Goal: Obtain resource: Download file/media

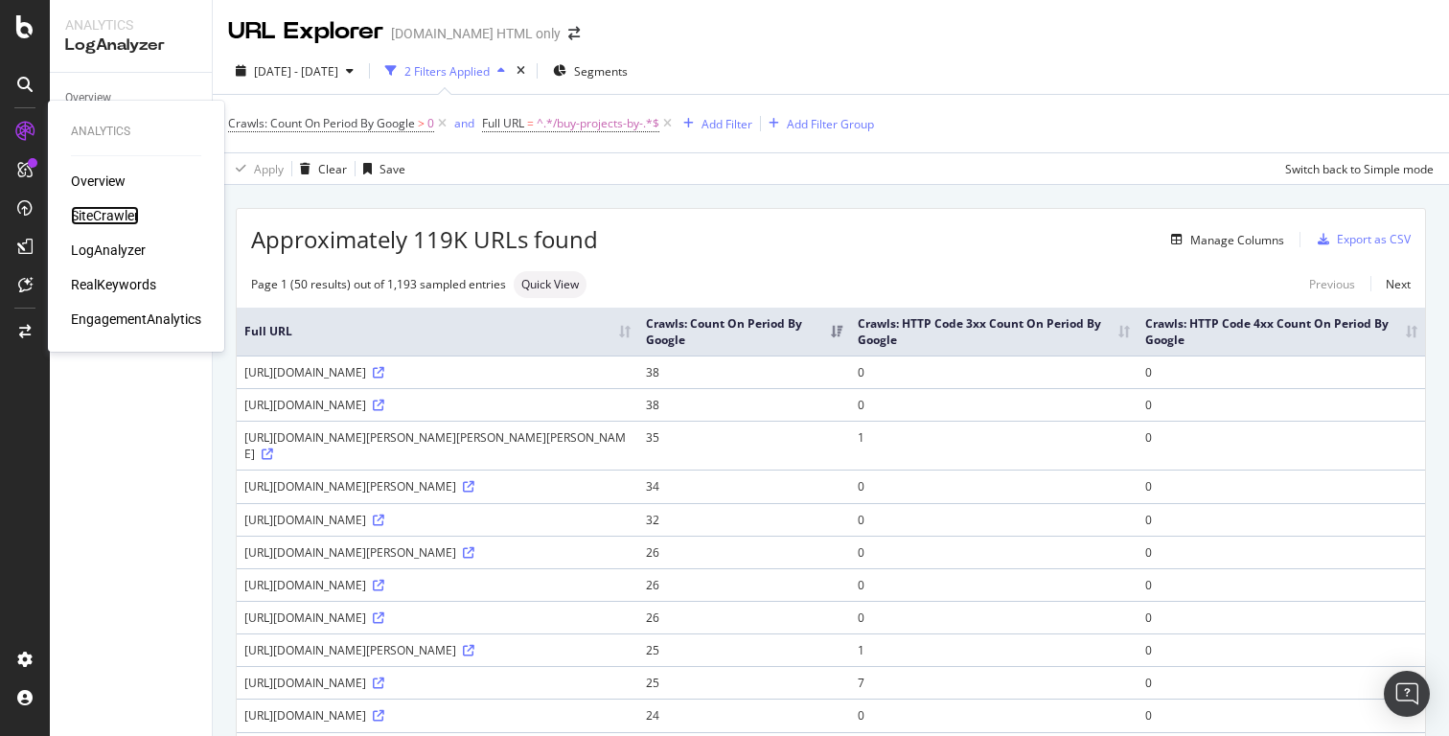
click at [87, 211] on div "SiteCrawler" at bounding box center [105, 215] width 68 height 19
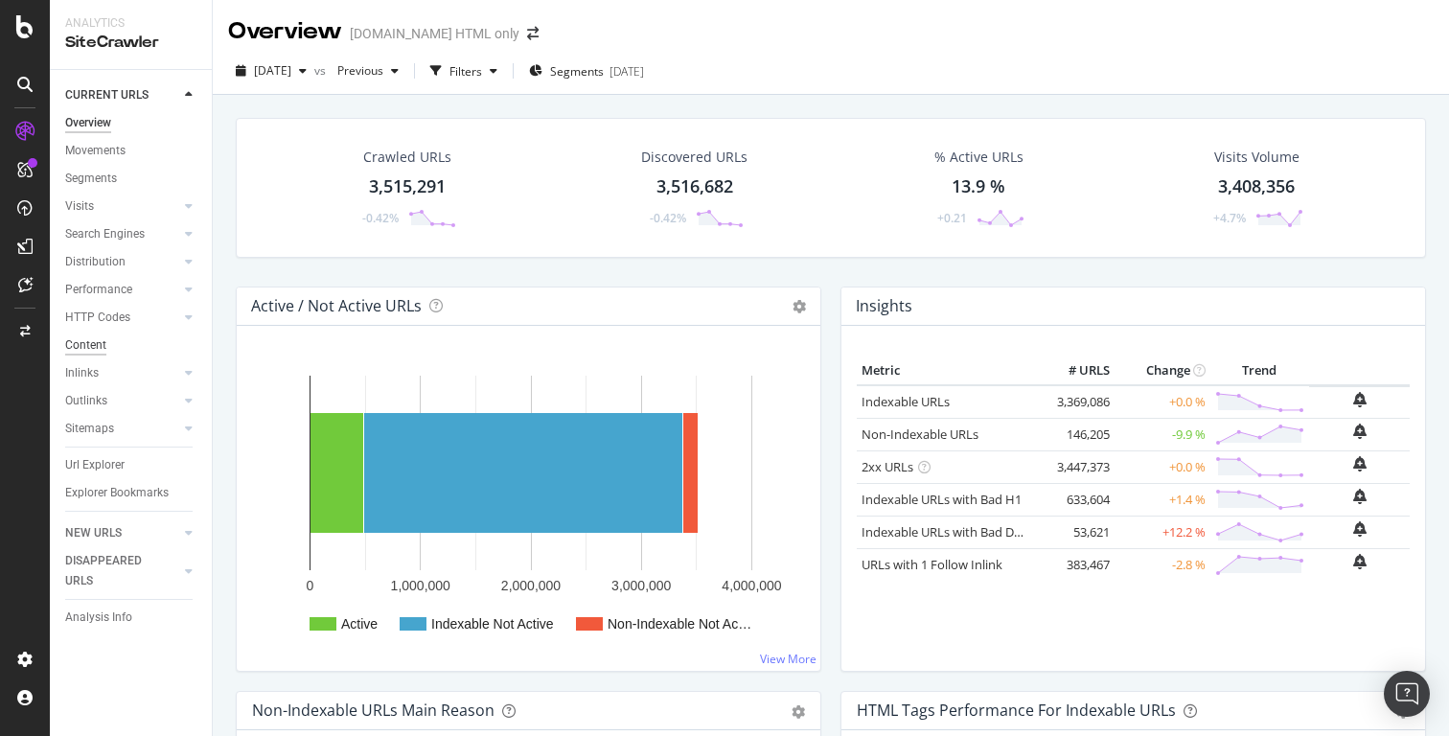
click at [100, 349] on div "Content" at bounding box center [85, 345] width 41 height 20
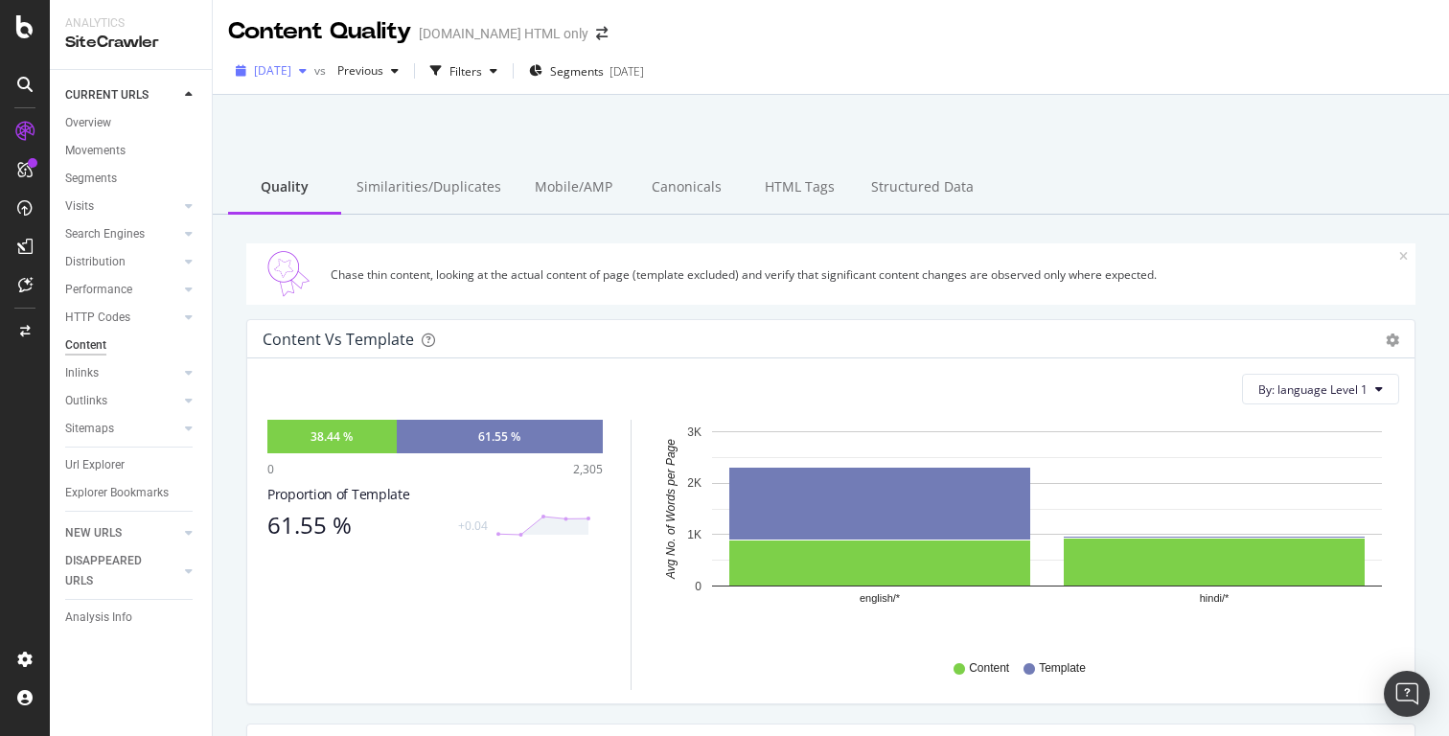
click at [314, 72] on div "button" at bounding box center [302, 71] width 23 height 12
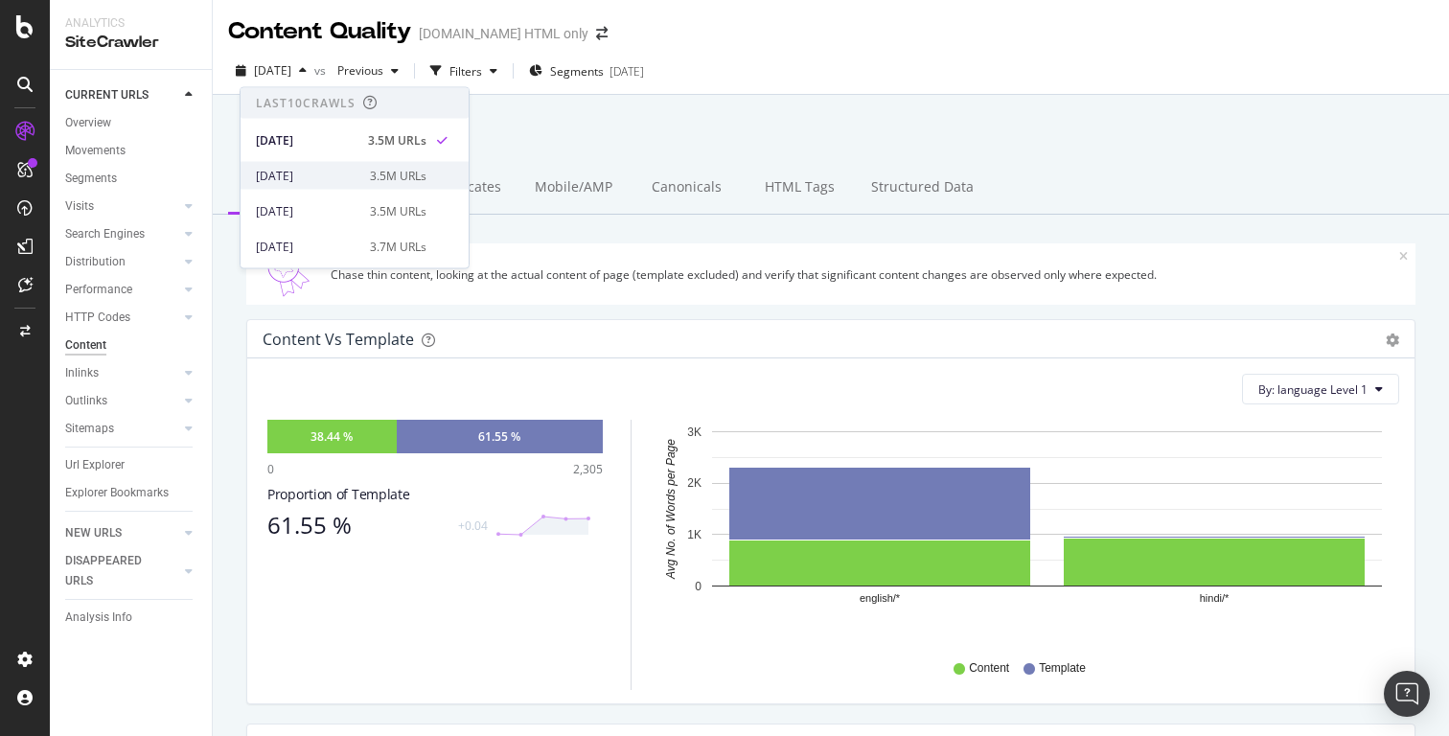
click at [377, 172] on div "3.5M URLs" at bounding box center [398, 175] width 57 height 17
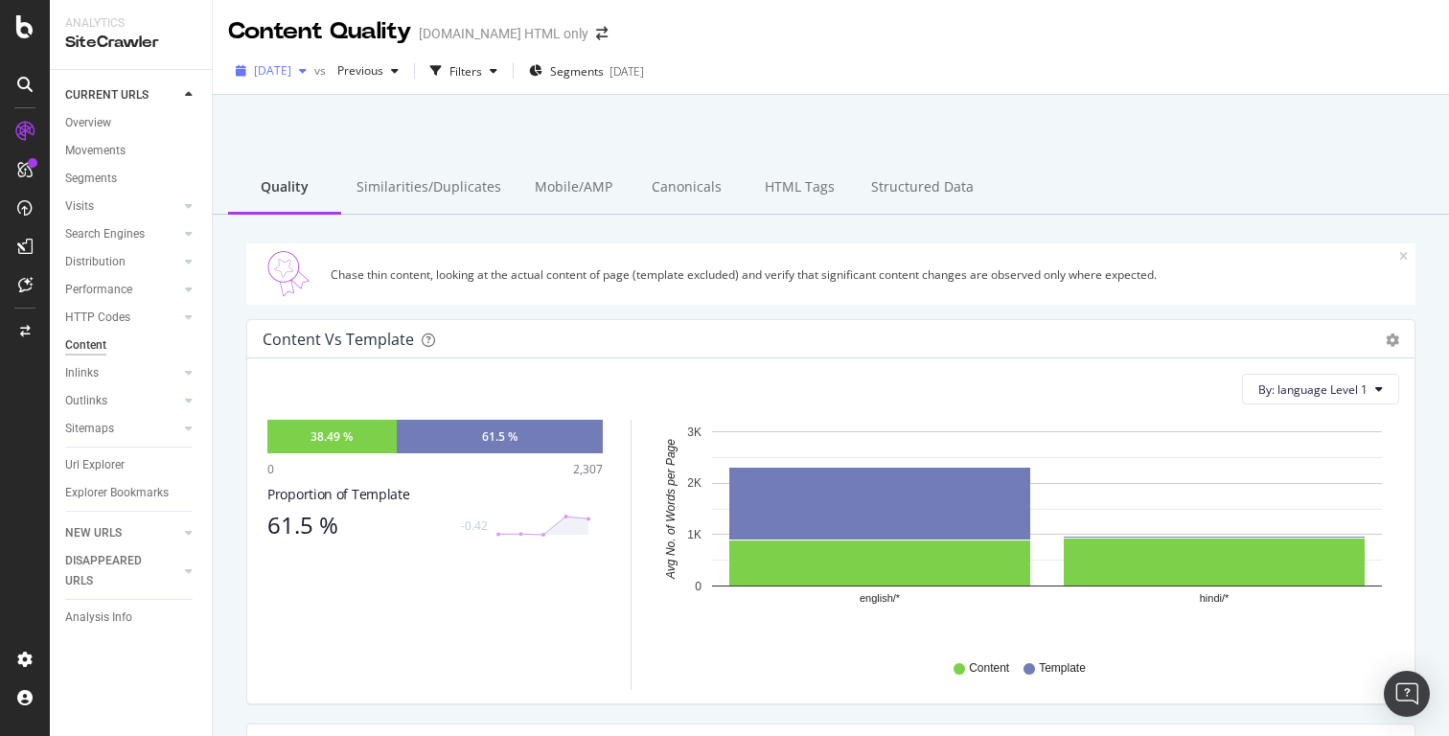
click at [314, 73] on div "button" at bounding box center [302, 71] width 23 height 12
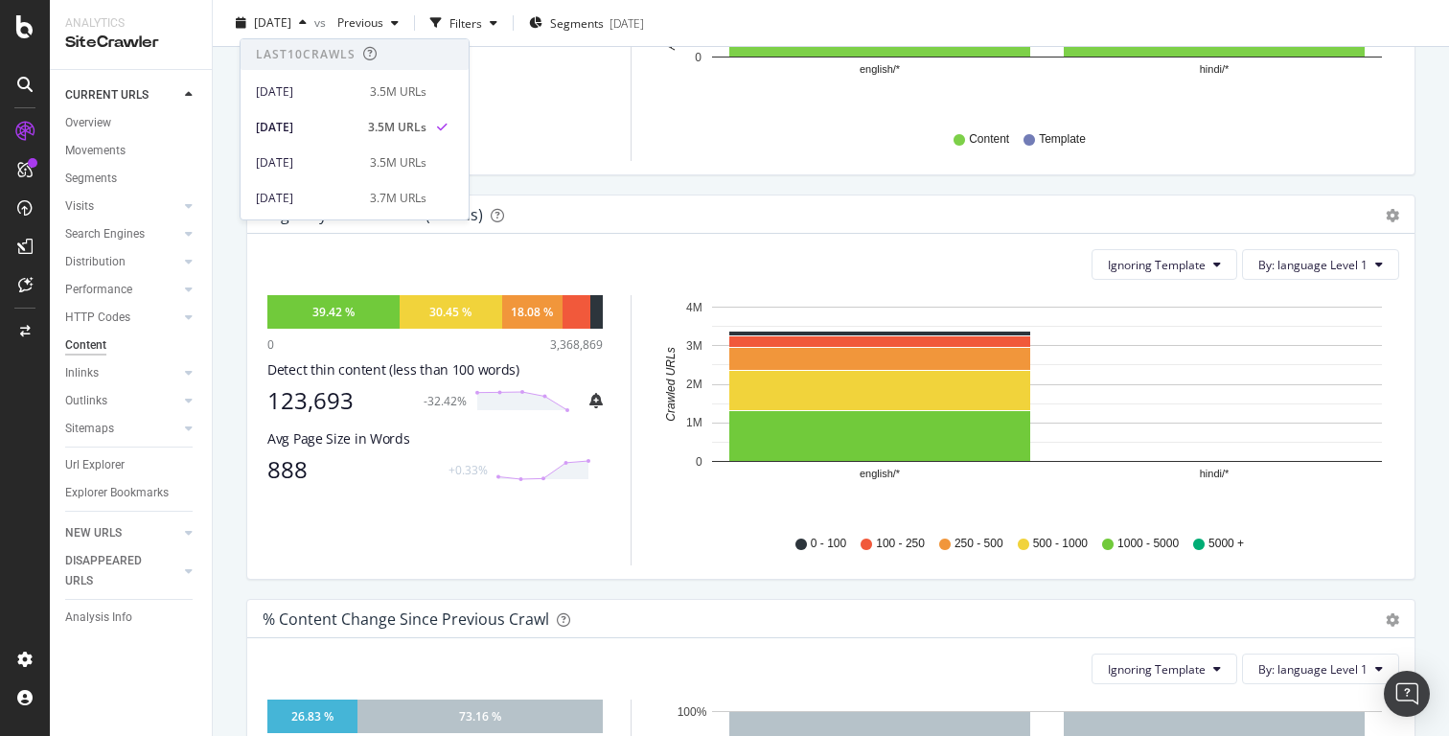
scroll to position [554, 0]
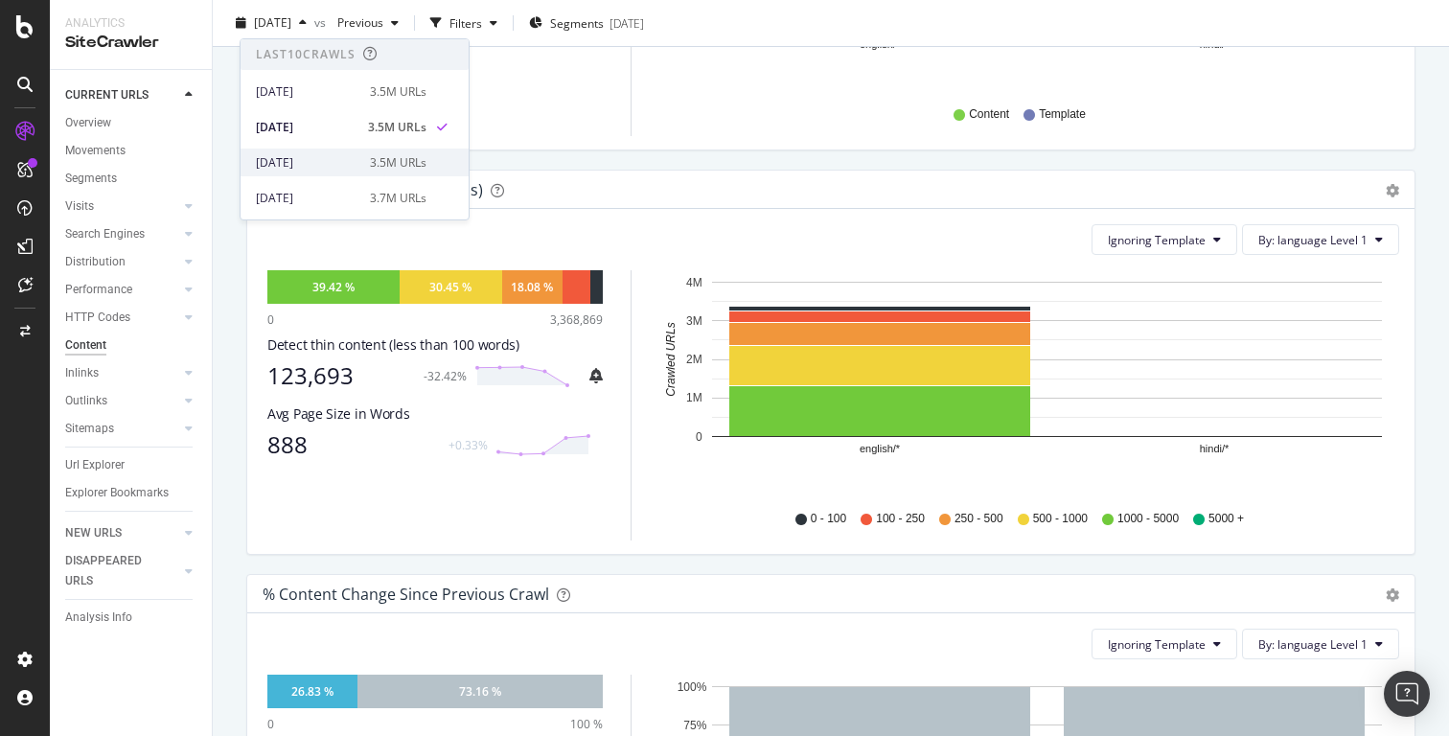
click at [337, 157] on div "2025 Aug. 7th" at bounding box center [307, 162] width 103 height 17
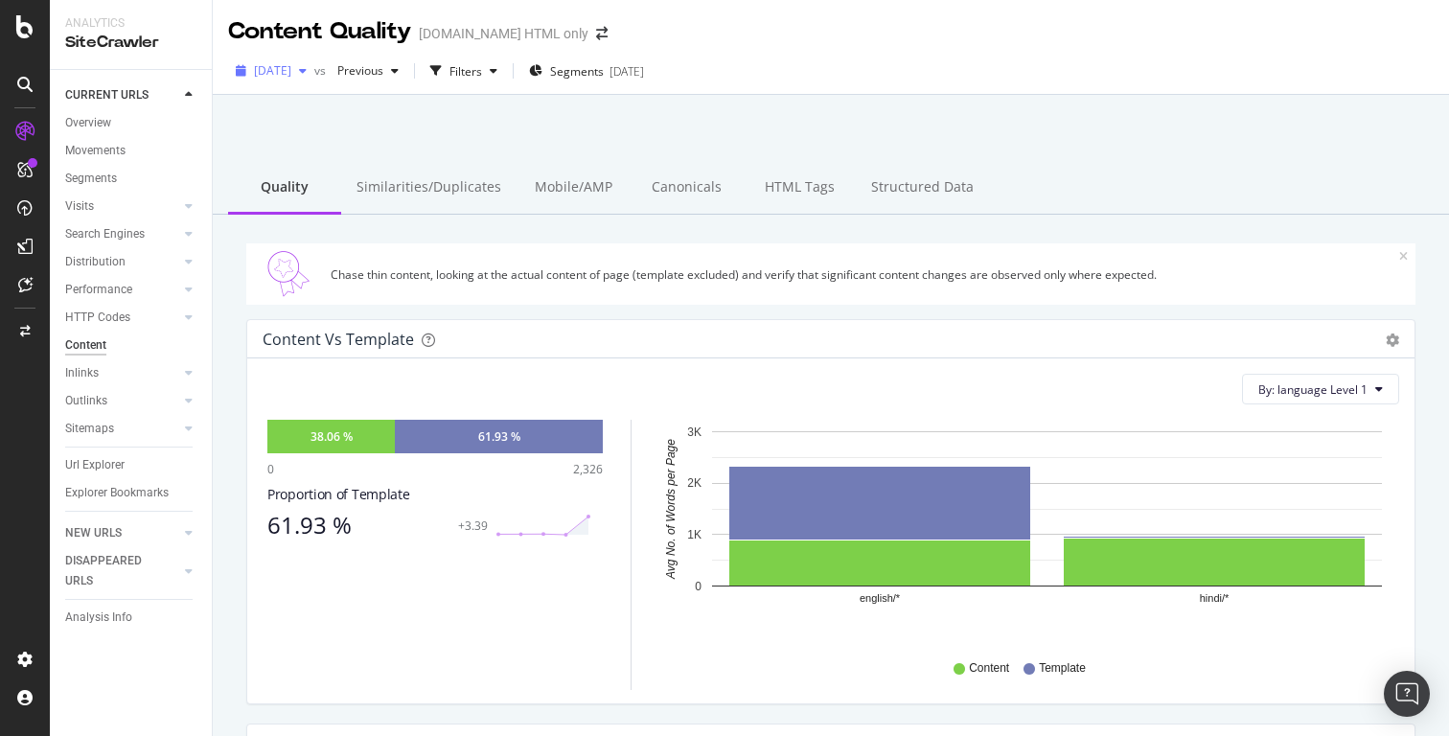
click at [307, 72] on icon "button" at bounding box center [303, 71] width 8 height 12
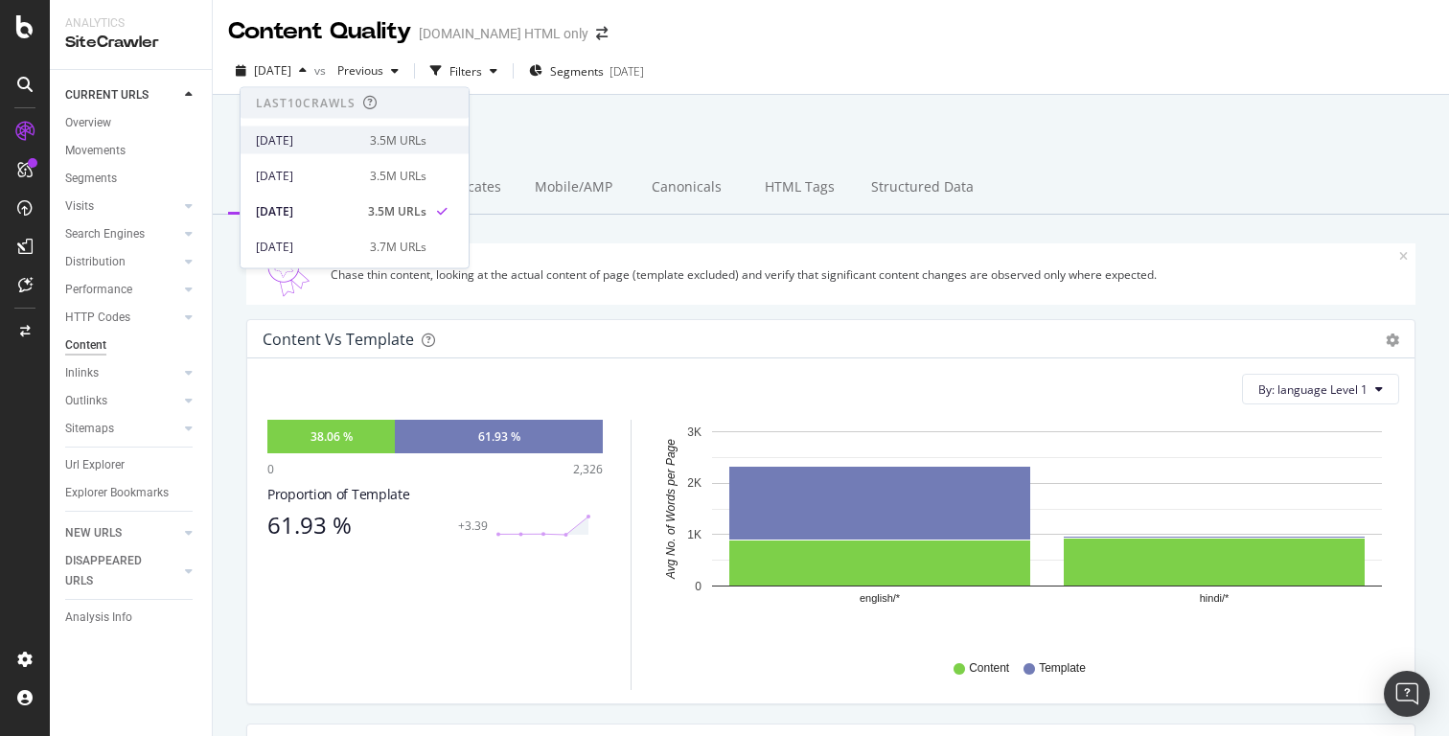
click at [397, 148] on div "3.5M URLs" at bounding box center [398, 139] width 57 height 17
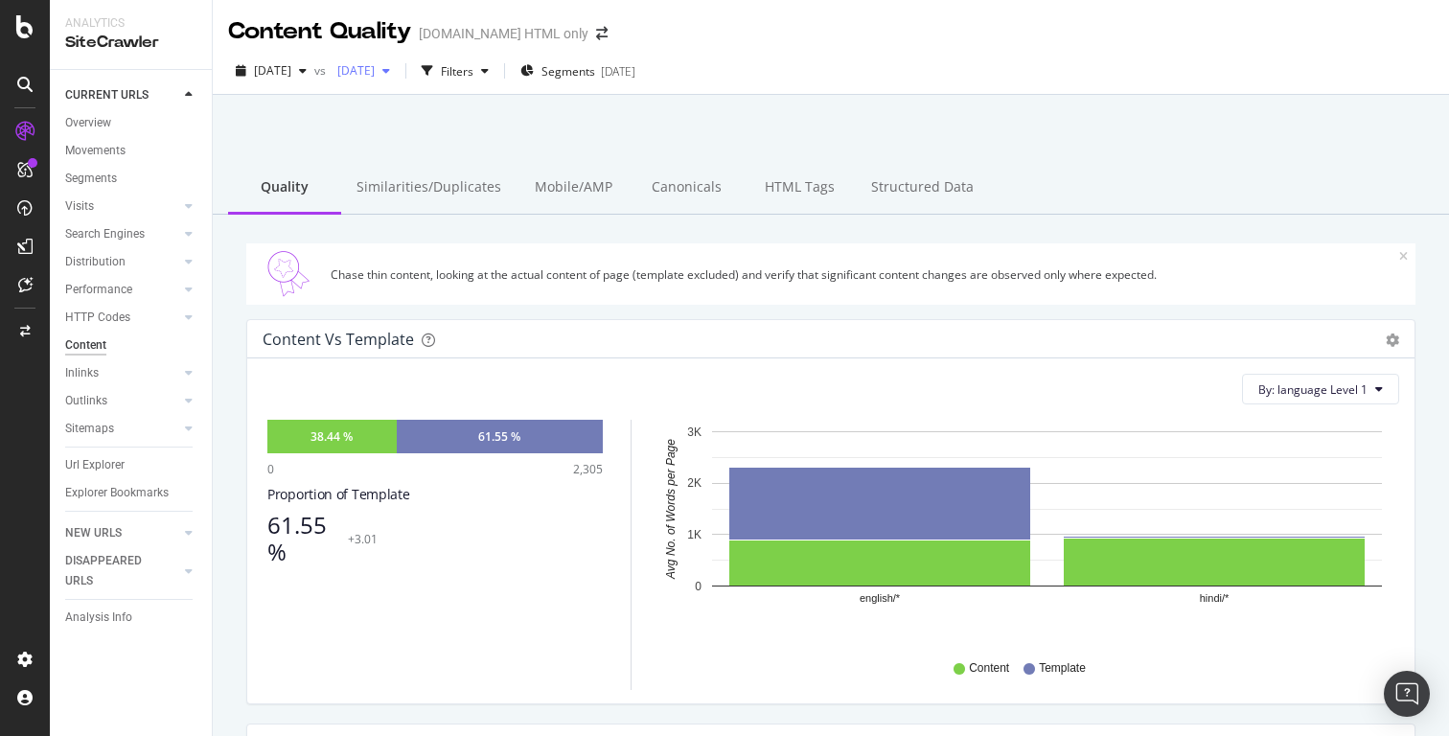
click at [398, 74] on div "button" at bounding box center [386, 71] width 23 height 12
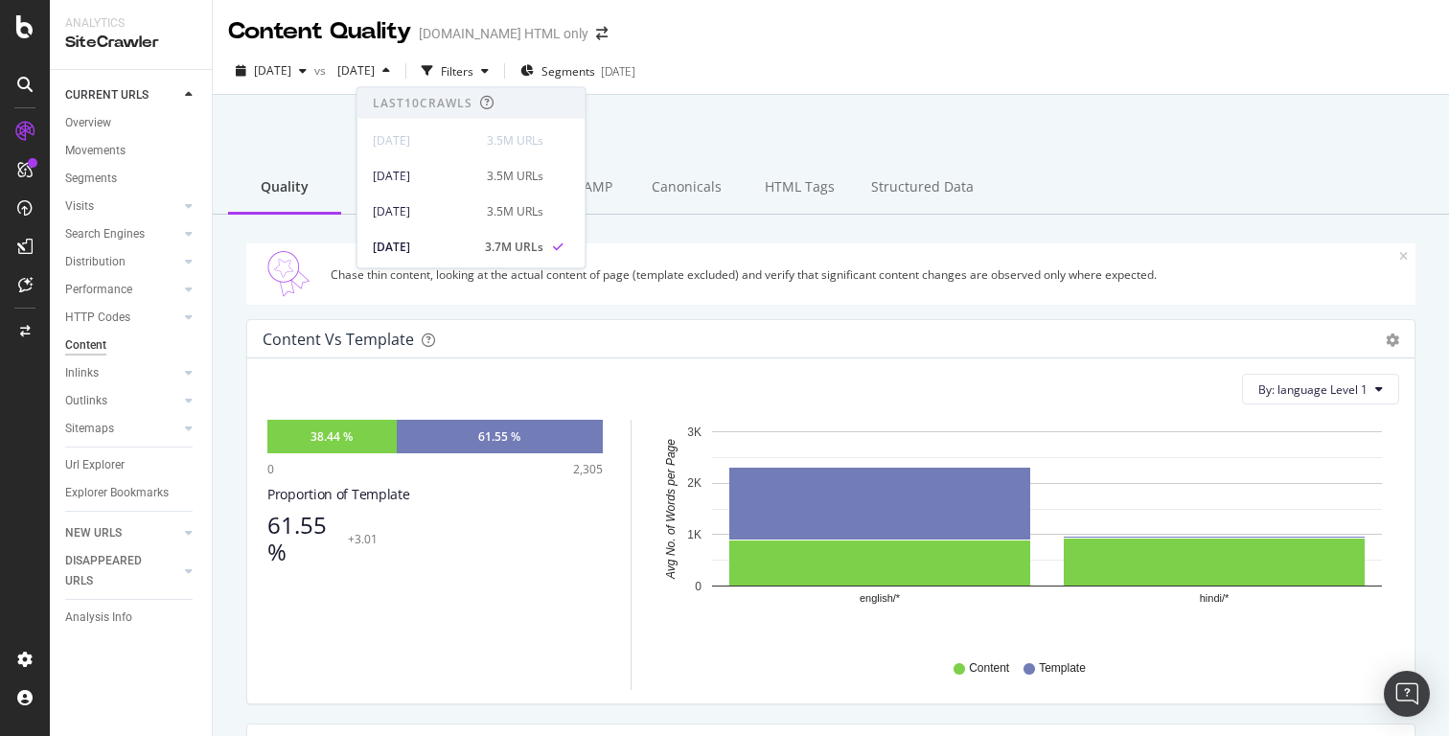
click at [782, 99] on div "Content Evaluate how search engines perceive your pages' content, verify that y…" at bounding box center [831, 463] width 1236 height 736
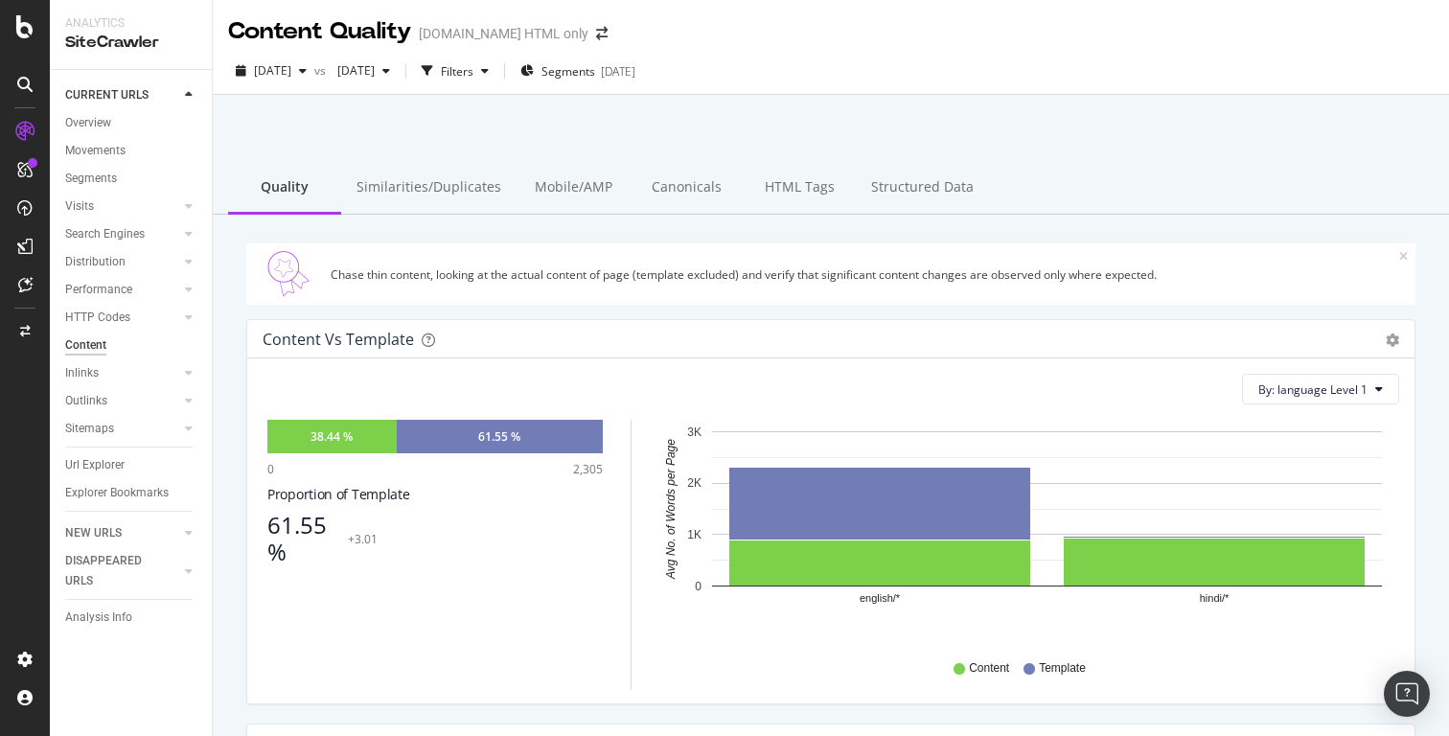
click at [100, 348] on div "Content" at bounding box center [85, 345] width 41 height 20
click at [307, 75] on icon "button" at bounding box center [303, 71] width 8 height 12
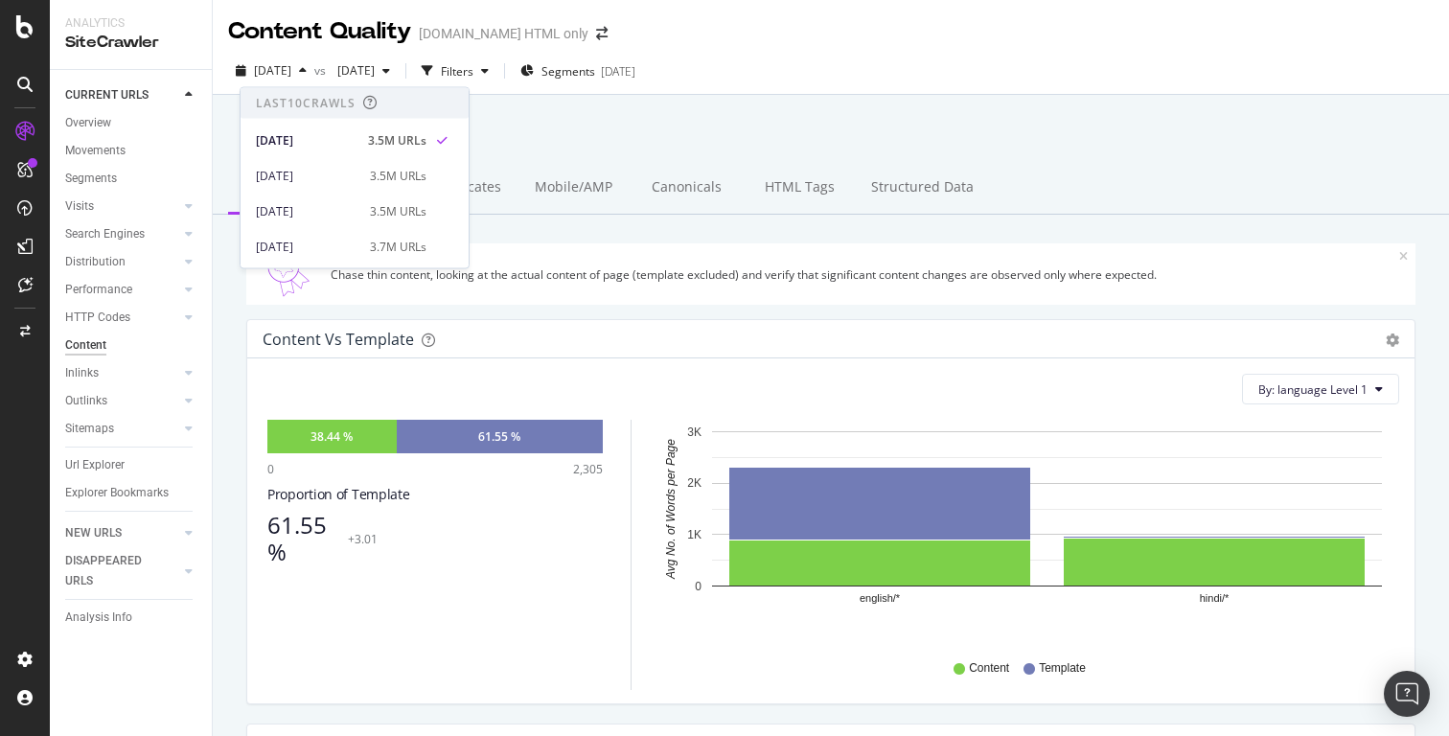
click at [537, 157] on div at bounding box center [831, 144] width 1190 height 81
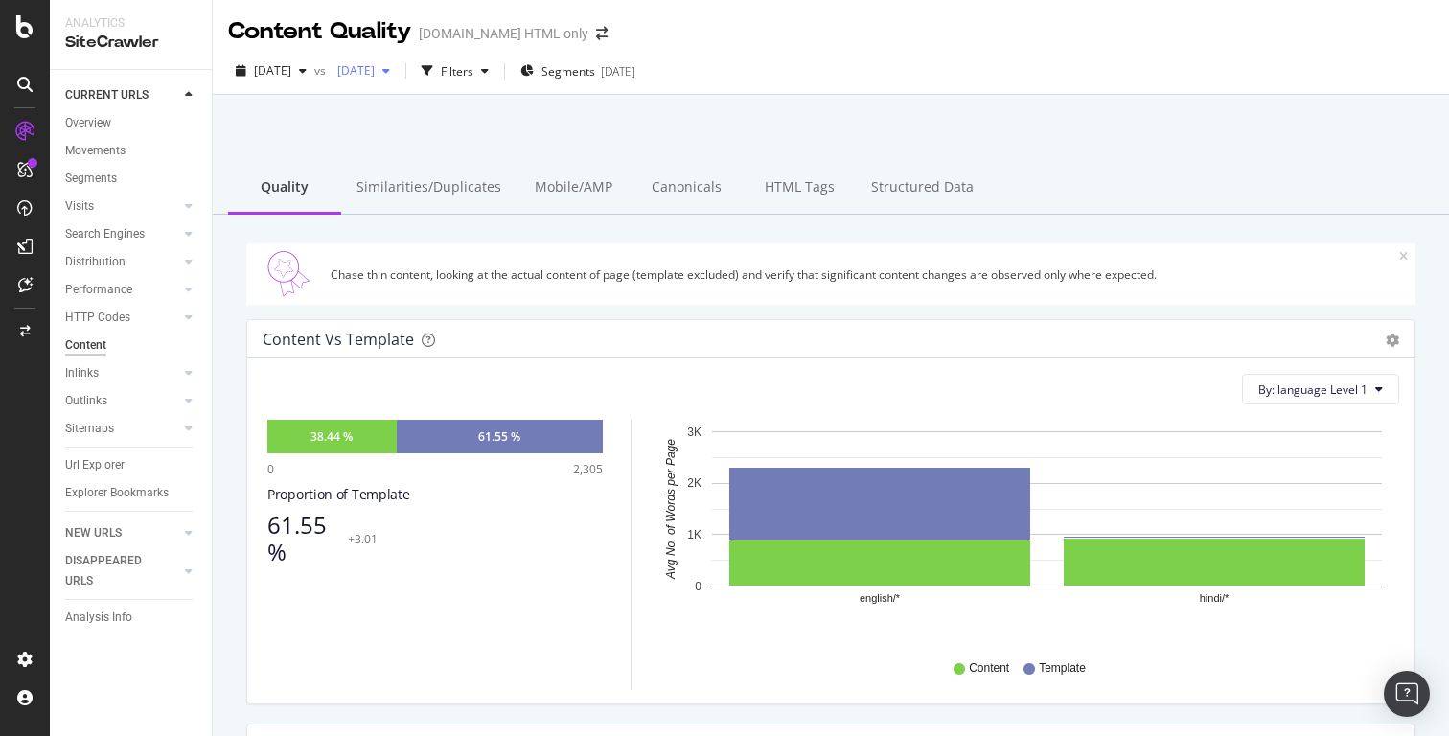
click at [390, 76] on icon "button" at bounding box center [386, 71] width 8 height 12
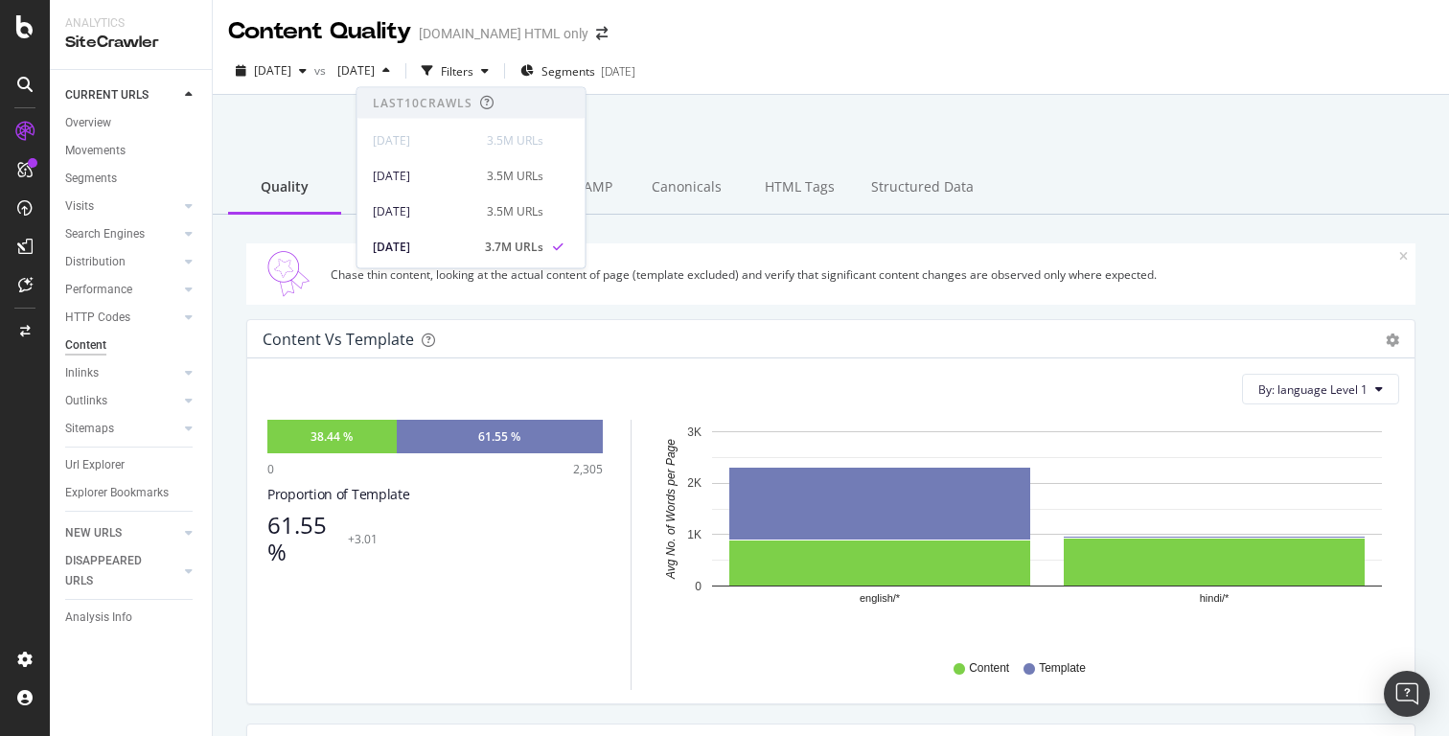
click at [809, 96] on div "Content Evaluate how search engines perceive your pages' content, verify that y…" at bounding box center [831, 463] width 1236 height 736
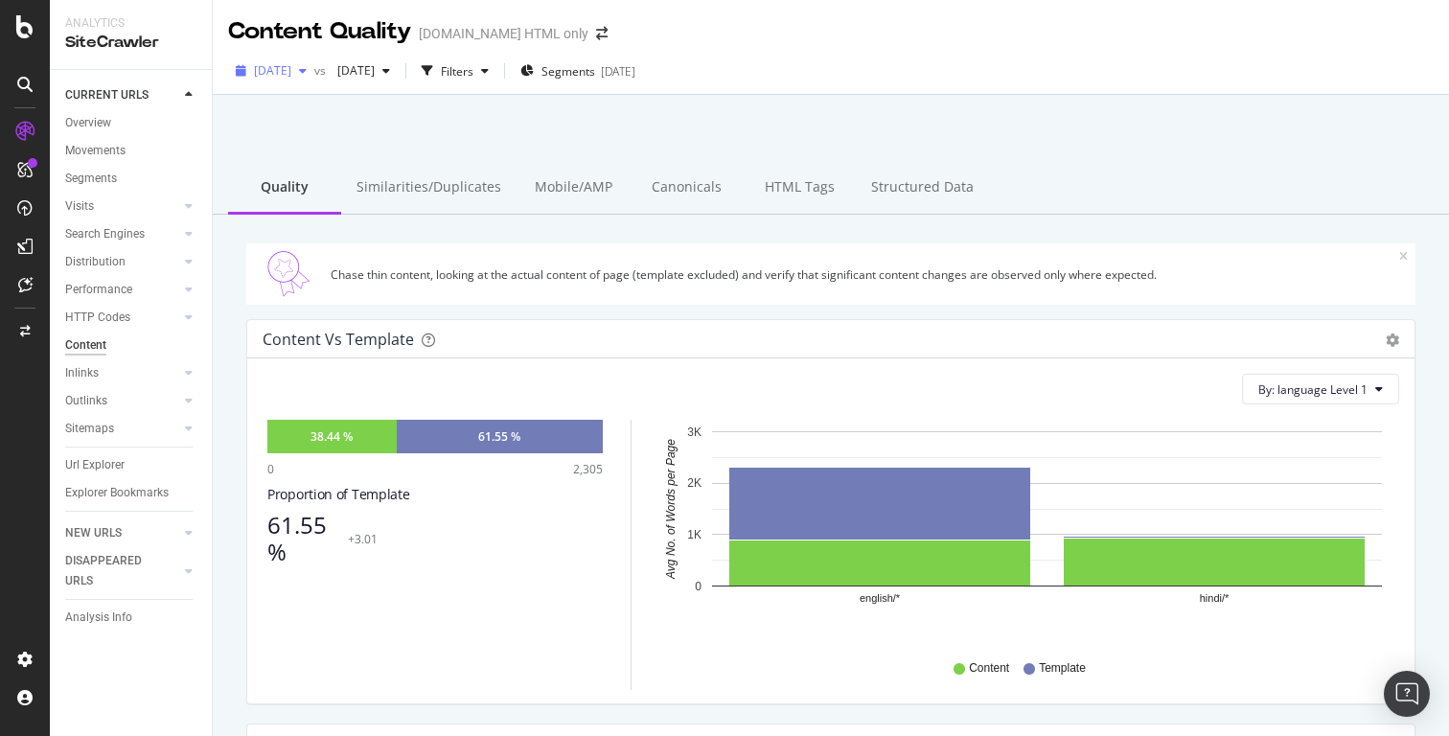
click at [307, 71] on icon "button" at bounding box center [303, 71] width 8 height 12
click at [751, 126] on div at bounding box center [831, 144] width 1190 height 81
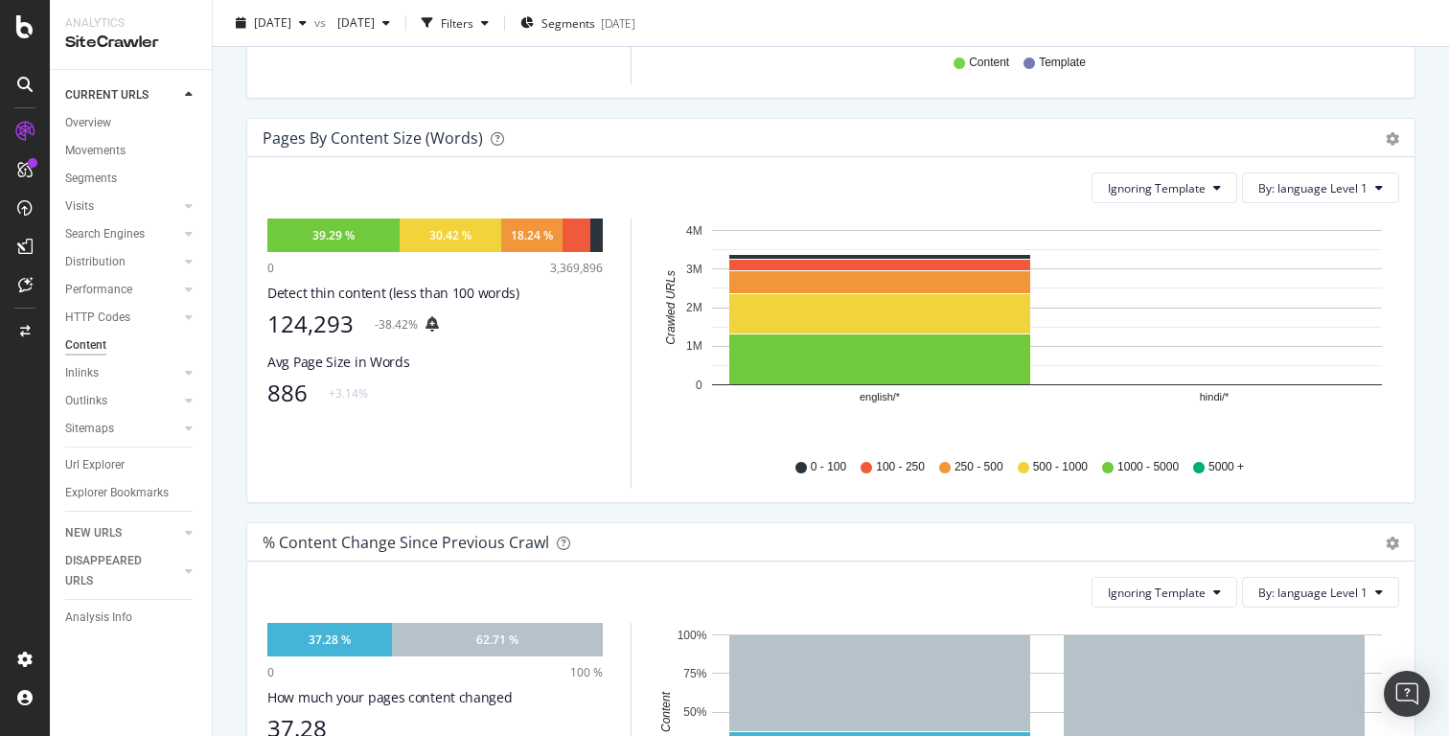
scroll to position [609, 0]
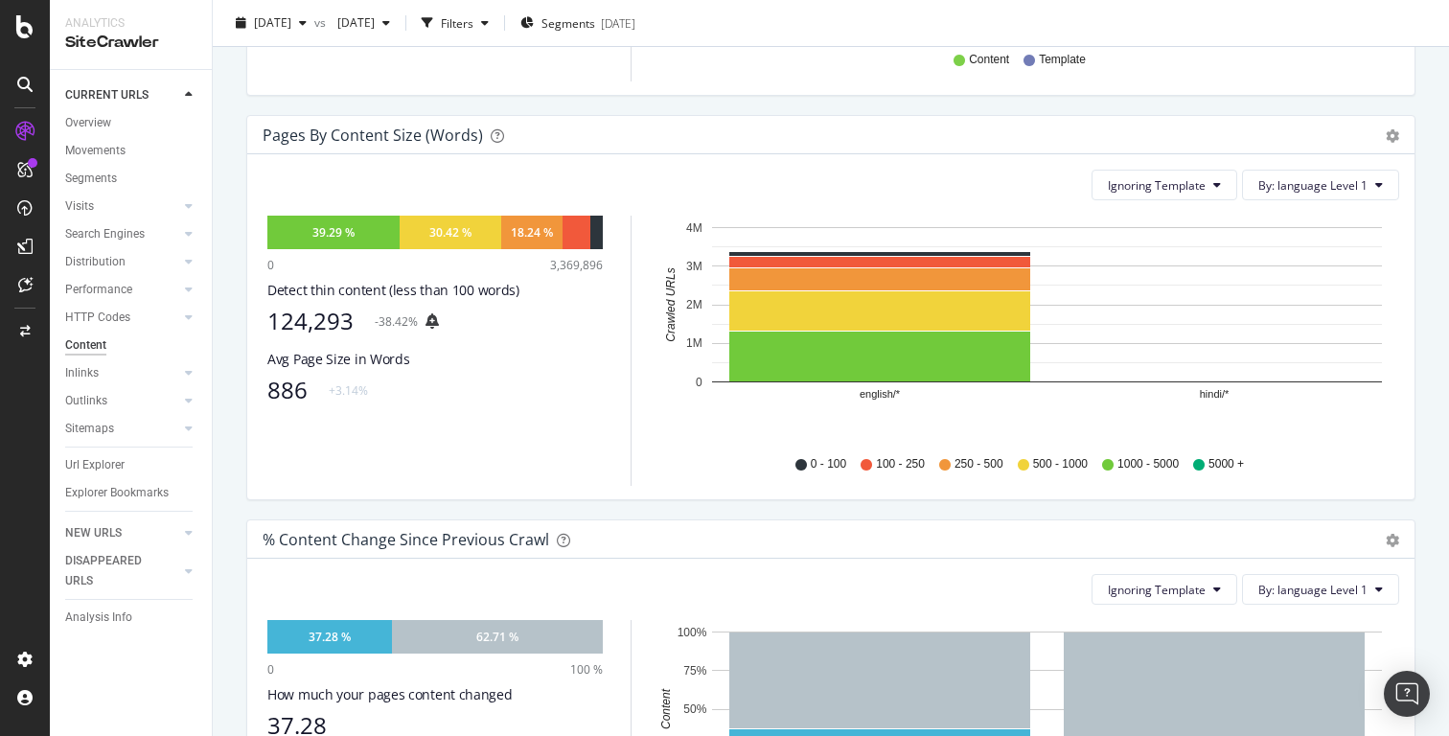
click at [330, 324] on div "124,293" at bounding box center [310, 321] width 86 height 27
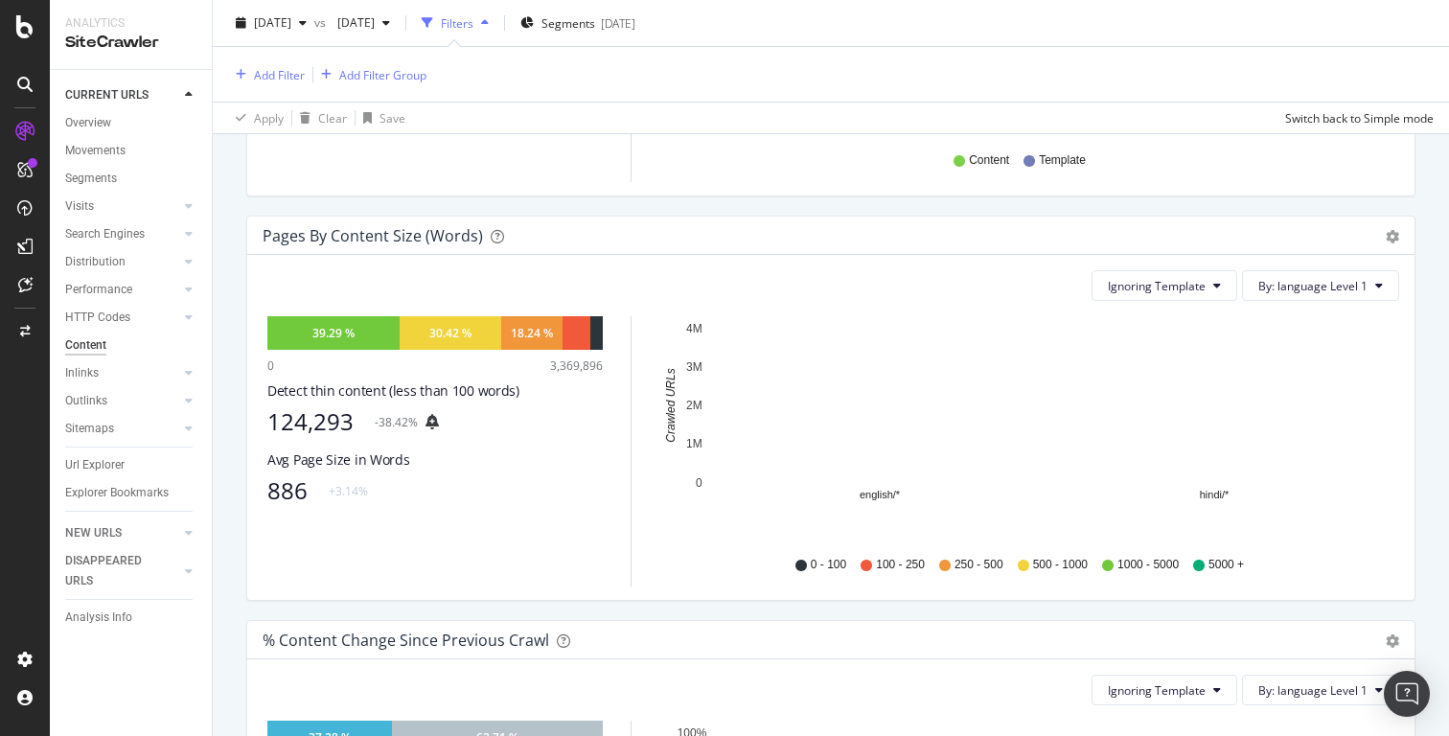
scroll to position [632, 0]
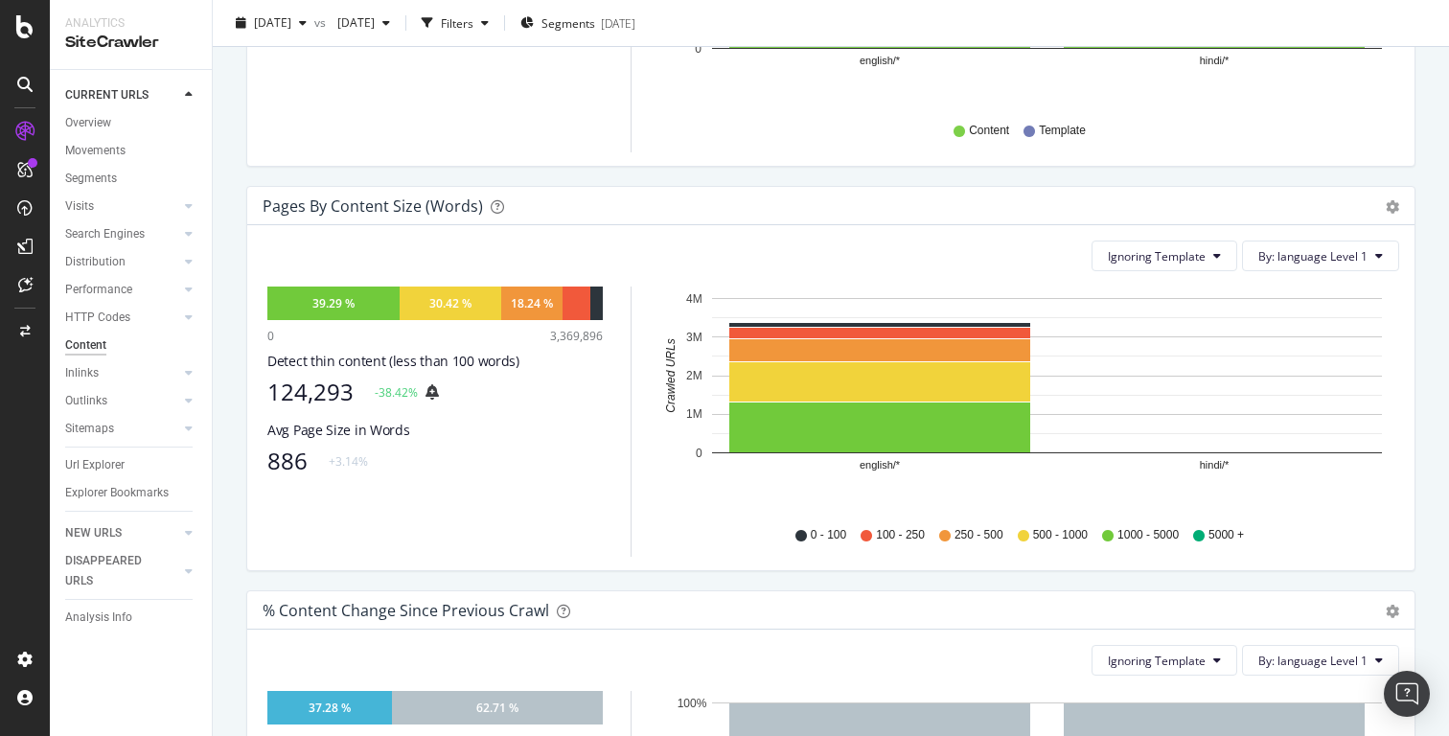
scroll to position [543, 0]
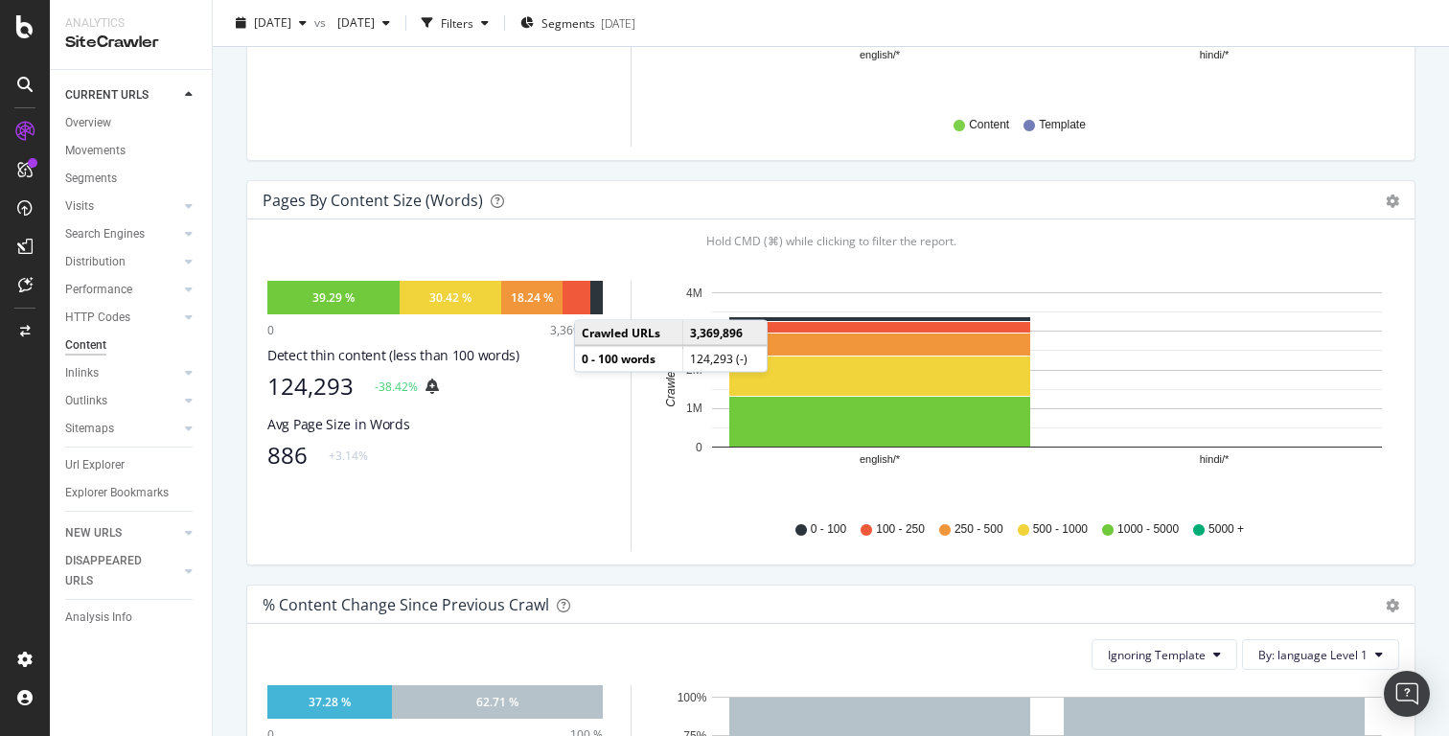
click at [593, 299] on div at bounding box center [596, 298] width 12 height 34
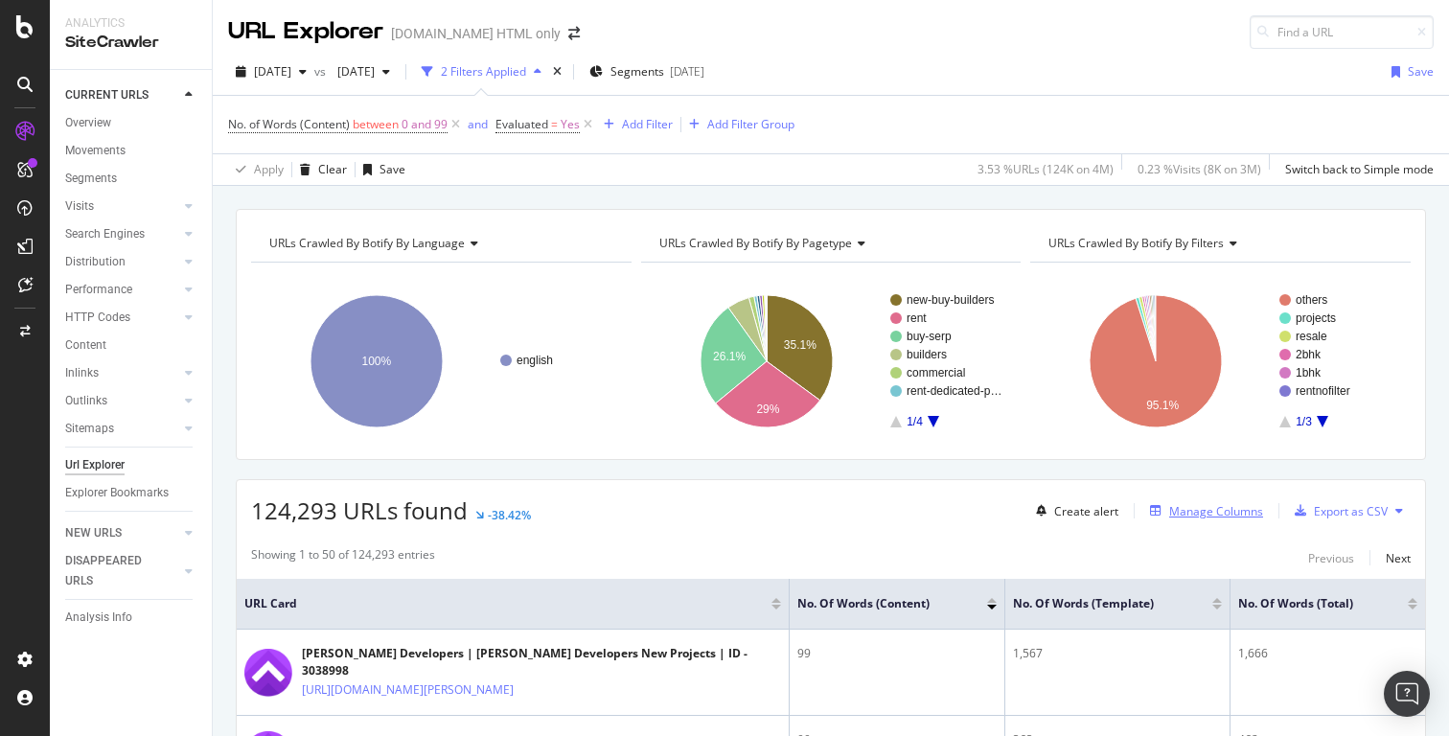
click at [1193, 521] on div "Manage Columns" at bounding box center [1203, 510] width 121 height 21
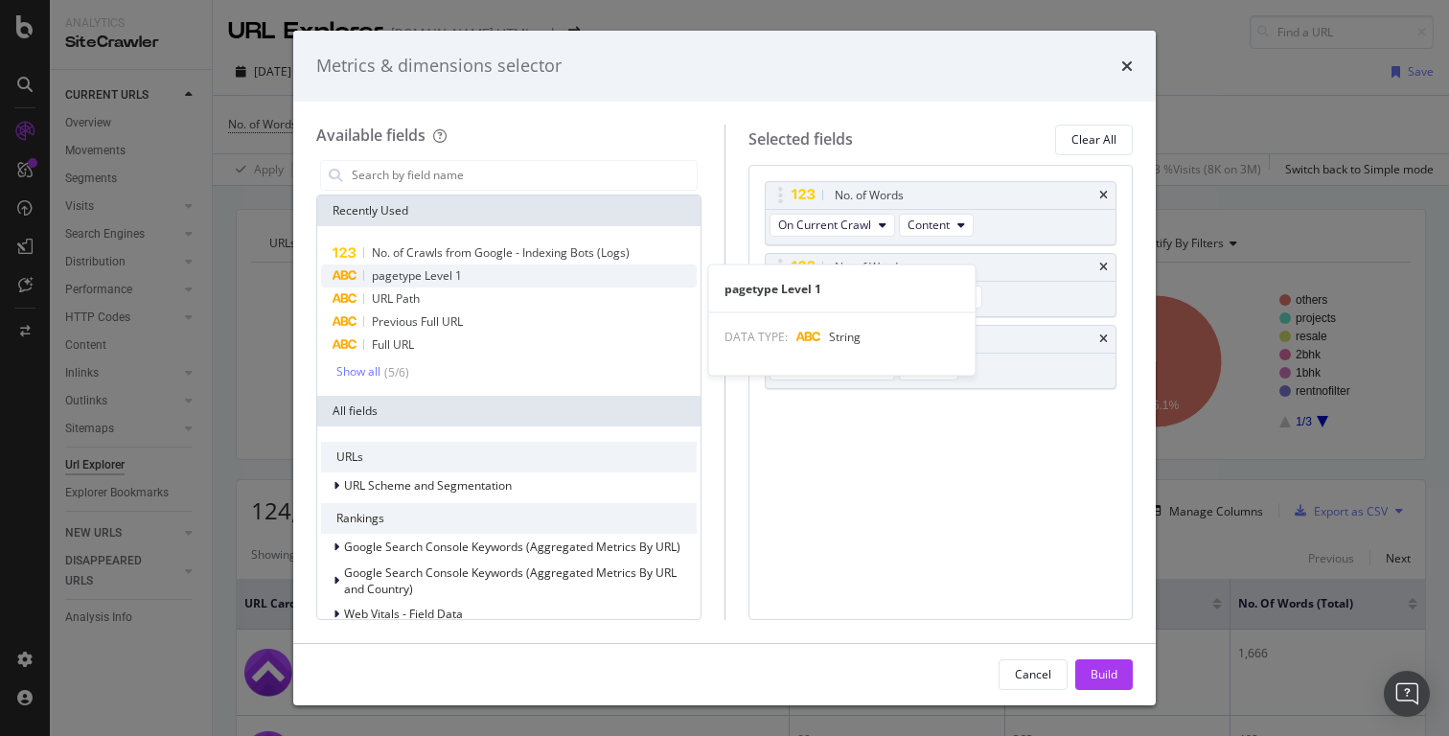
click at [600, 272] on div "pagetype Level 1" at bounding box center [509, 276] width 376 height 23
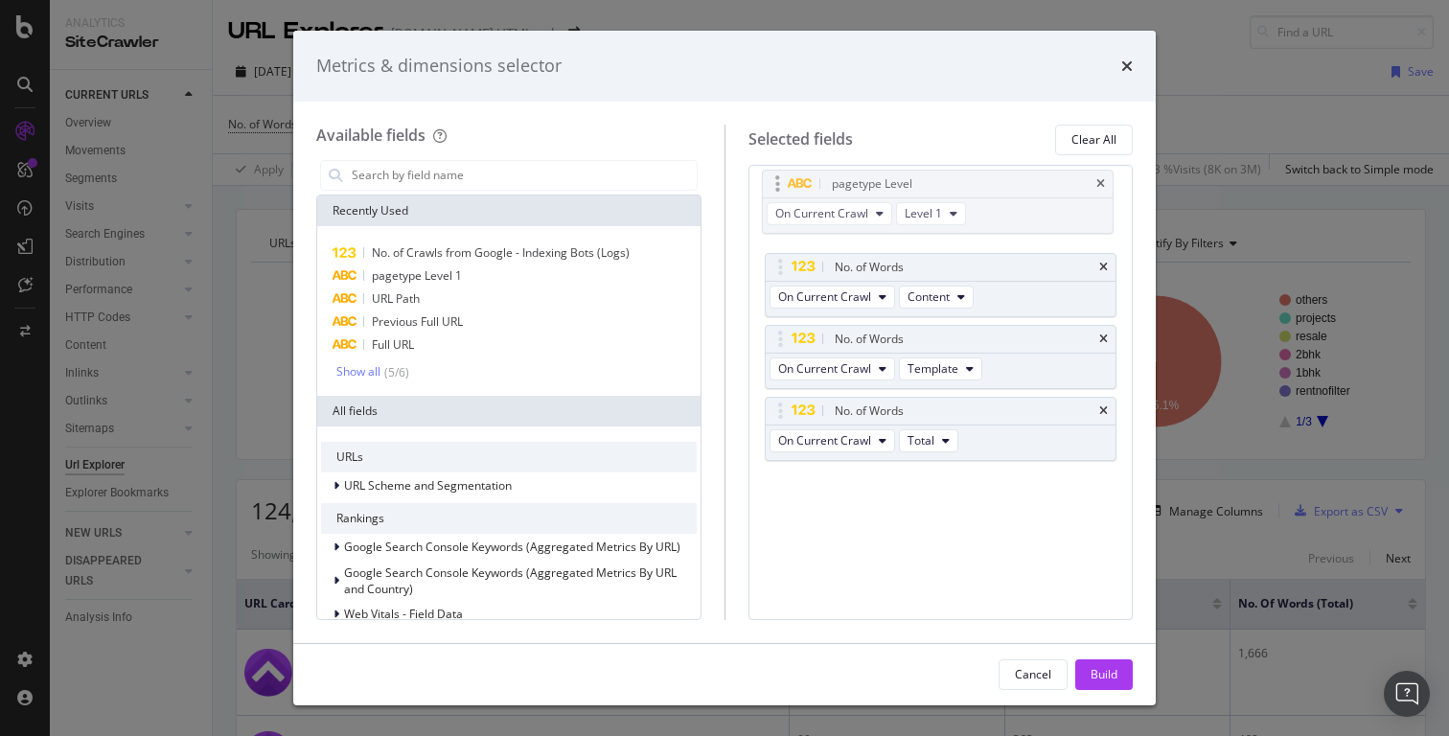
drag, startPoint x: 1044, startPoint y: 414, endPoint x: 1041, endPoint y: 188, distance: 226.2
click at [1041, 188] on body "Analytics SiteCrawler CURRENT URLS Overview Movements Segments Visits Analysis …" at bounding box center [724, 368] width 1449 height 736
click at [1097, 670] on div "Build" at bounding box center [1104, 674] width 27 height 16
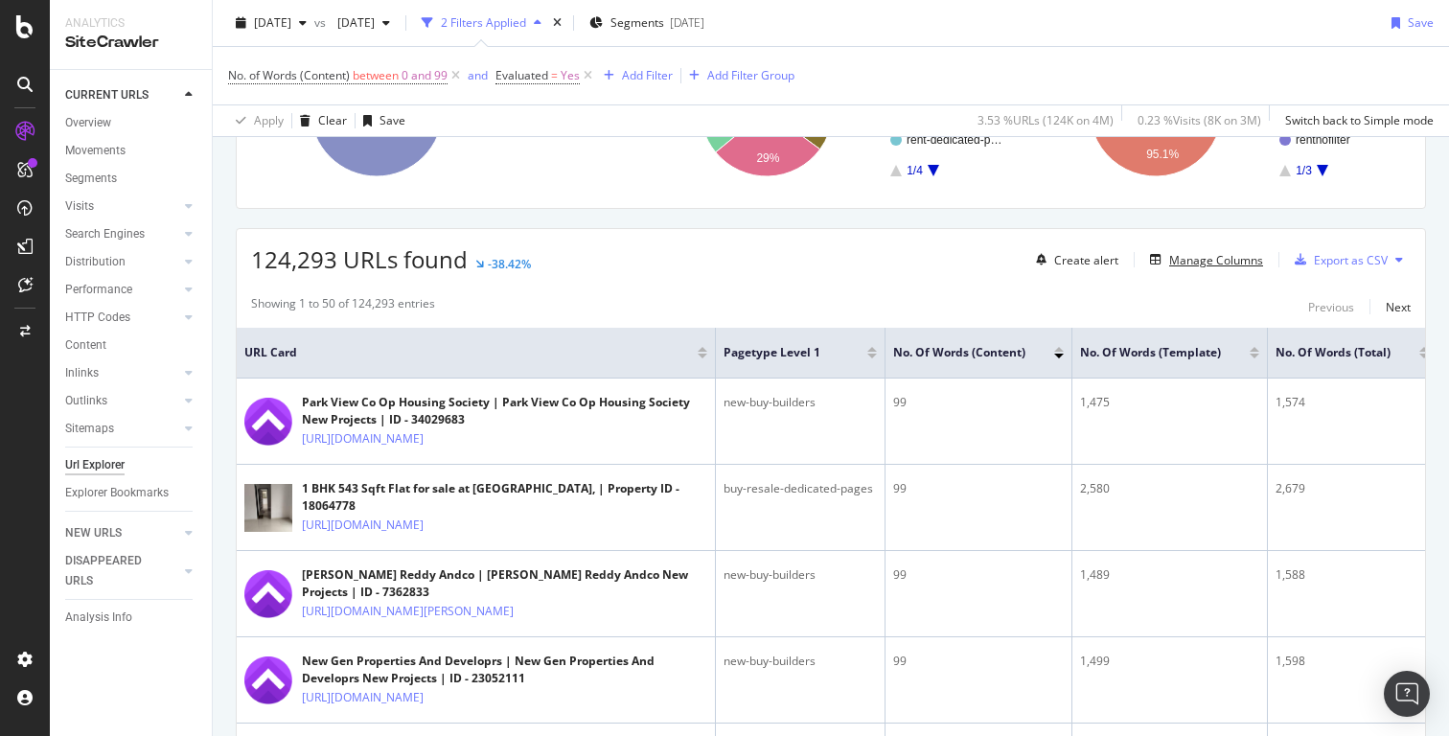
scroll to position [253, 0]
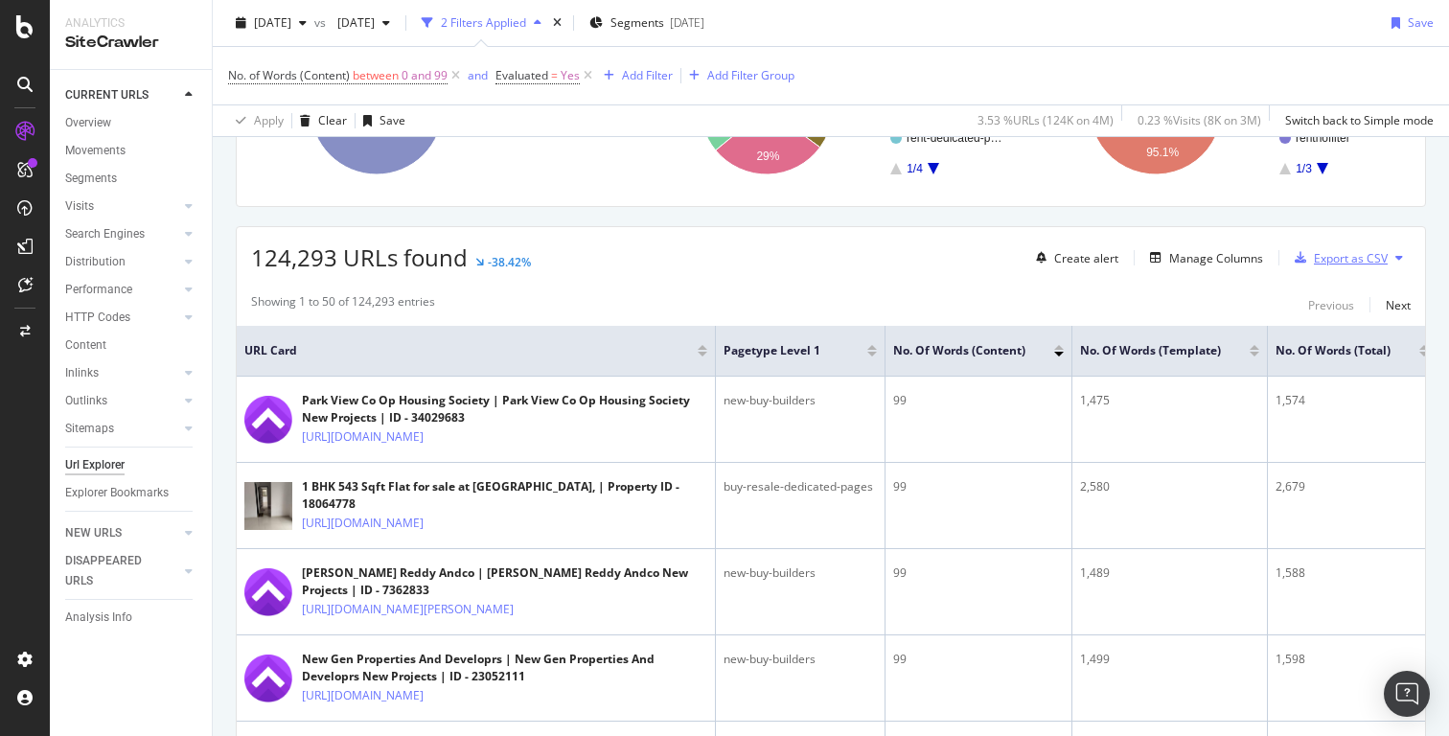
click at [1364, 259] on div "Export as CSV" at bounding box center [1351, 258] width 74 height 16
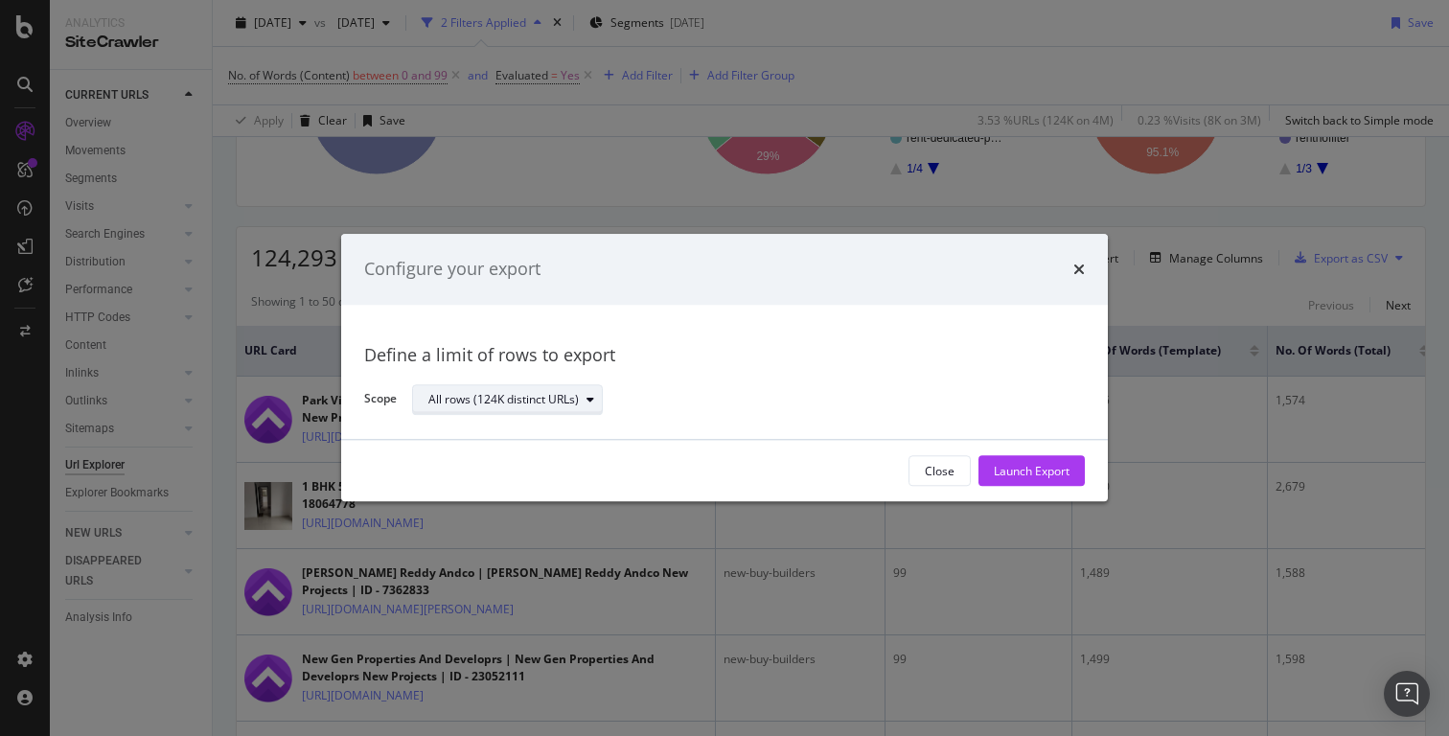
click at [593, 399] on icon "modal" at bounding box center [591, 400] width 8 height 12
click at [523, 427] on div "All rows (124K distinct URLs)" at bounding box center [518, 432] width 162 height 16
click at [1022, 476] on div "Launch Export" at bounding box center [1032, 471] width 76 height 16
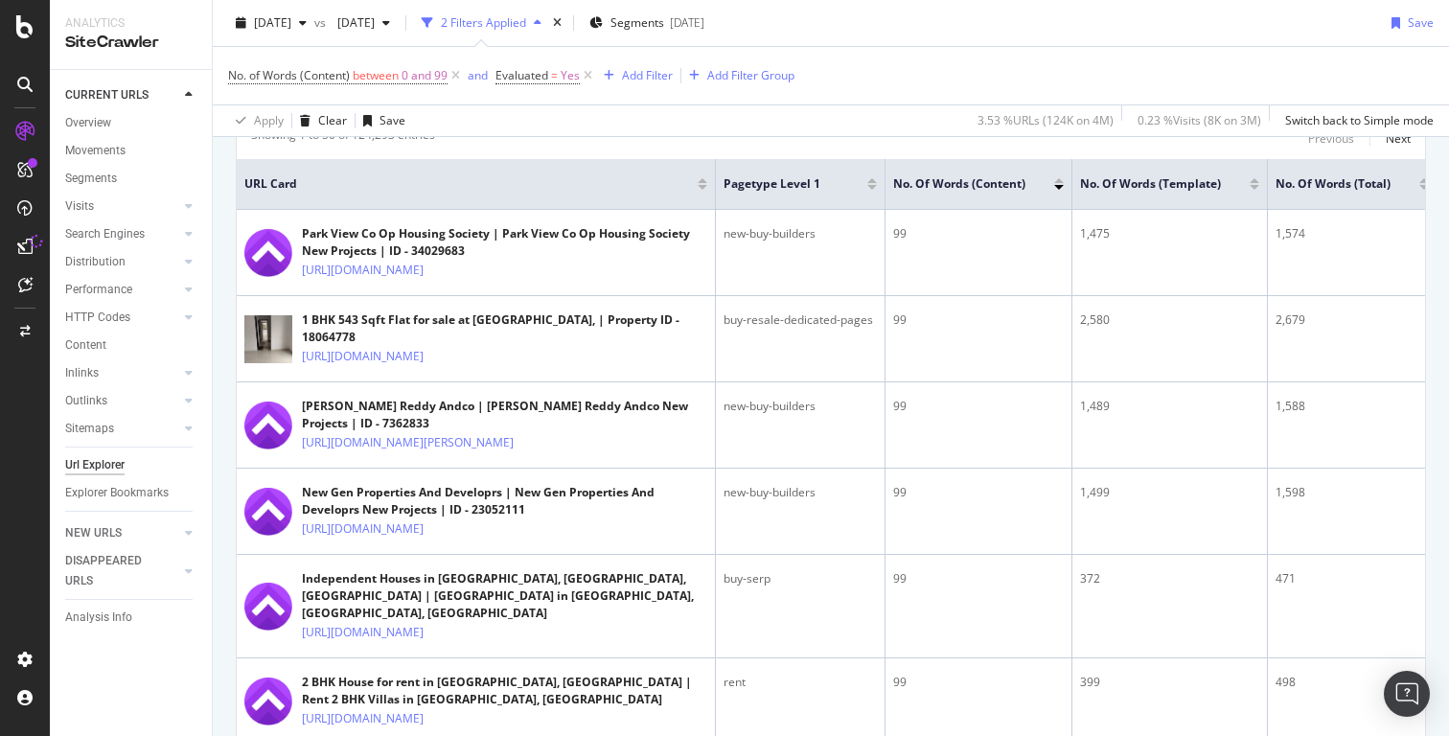
scroll to position [414, 0]
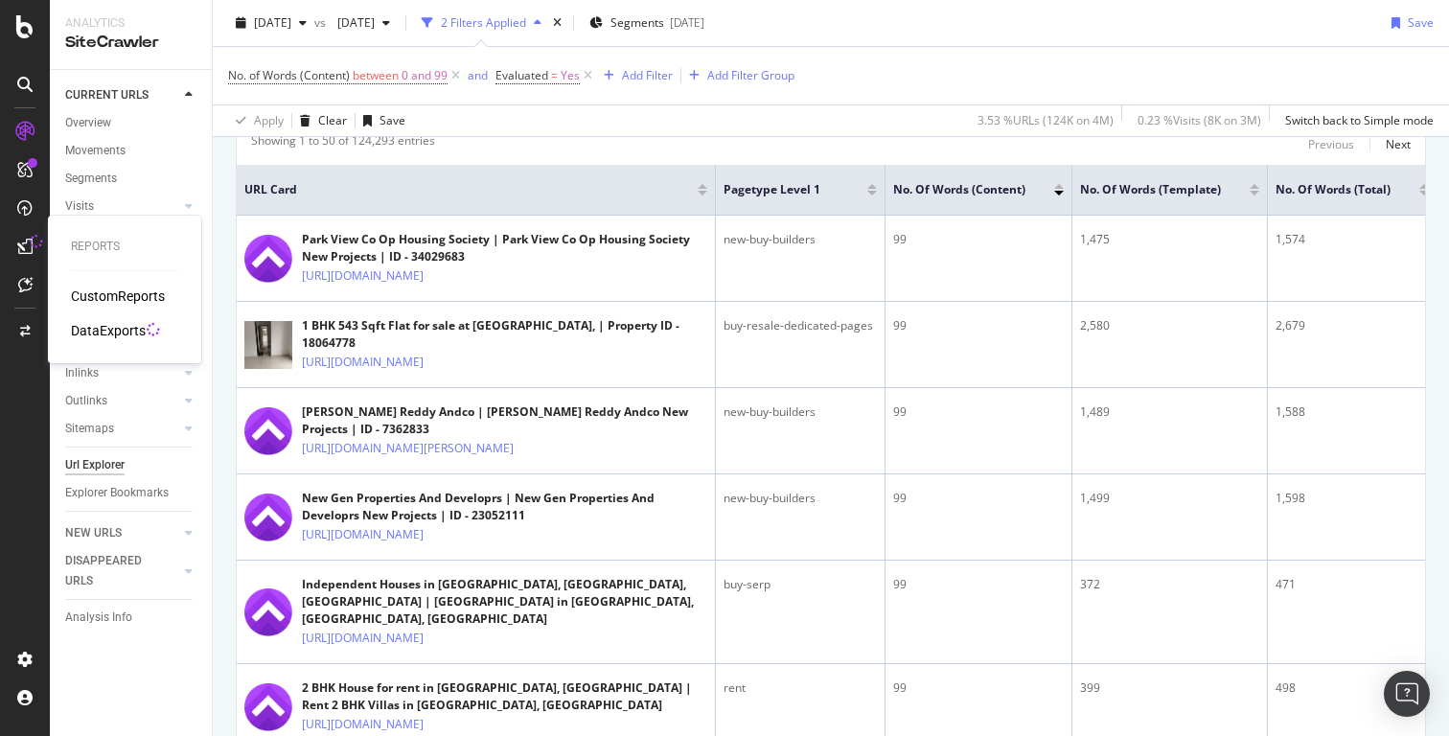
click at [27, 253] on icon at bounding box center [24, 246] width 15 height 15
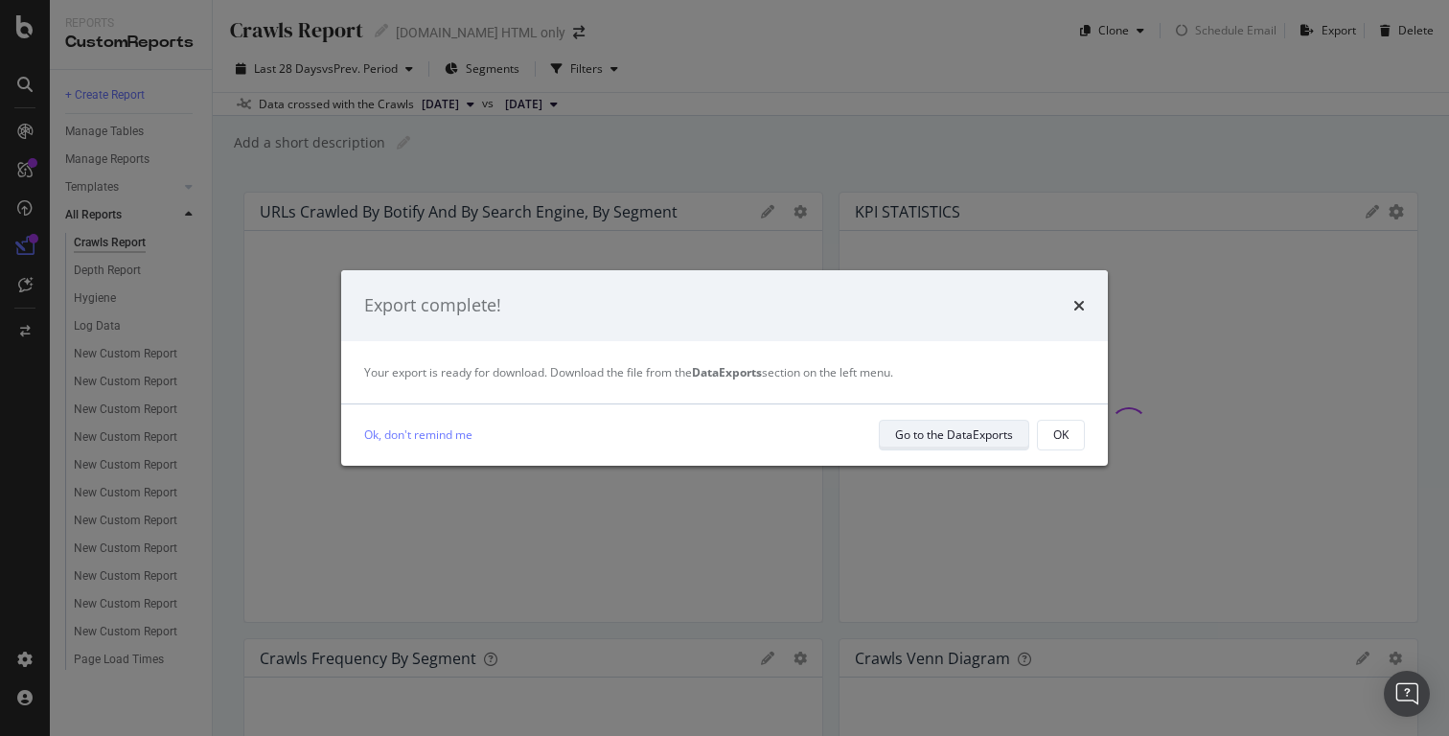
click at [947, 428] on div "Go to the DataExports" at bounding box center [954, 435] width 118 height 16
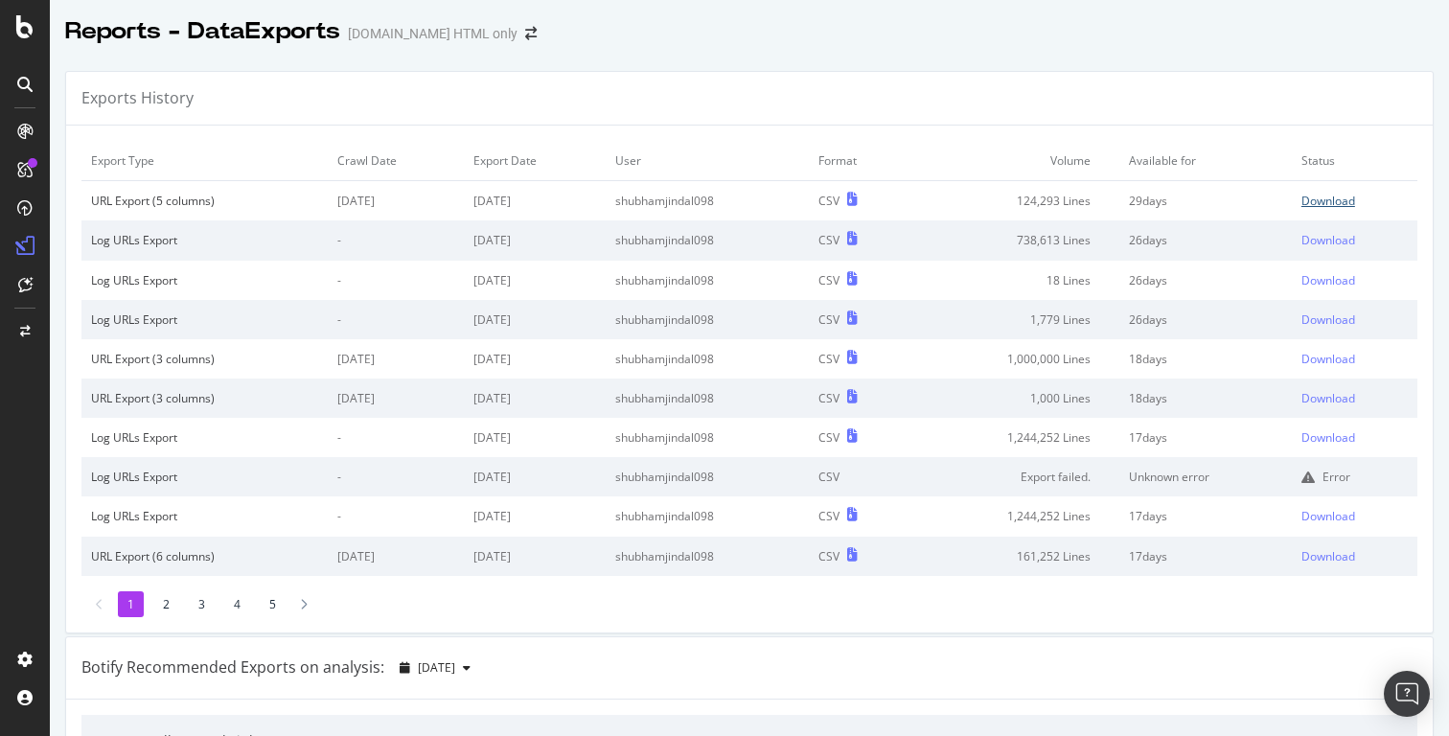
click at [1337, 202] on div "Download" at bounding box center [1329, 201] width 54 height 16
